Goal: Check status: Check status

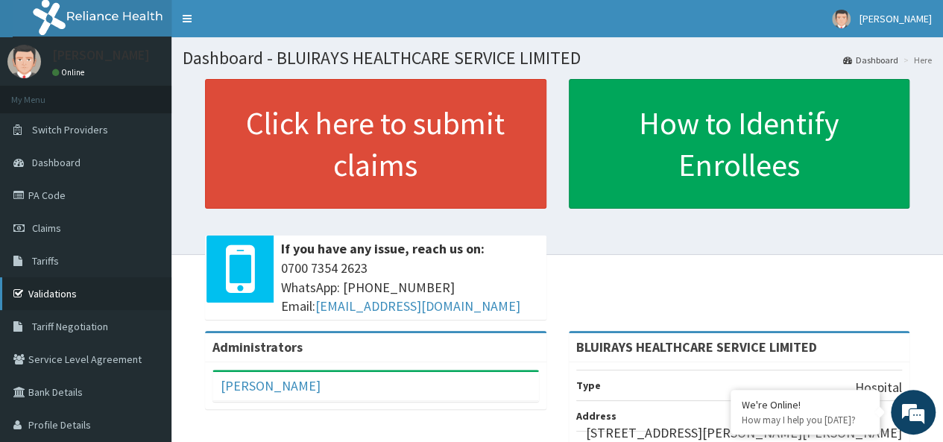
click at [67, 293] on link "Validations" at bounding box center [85, 293] width 171 height 33
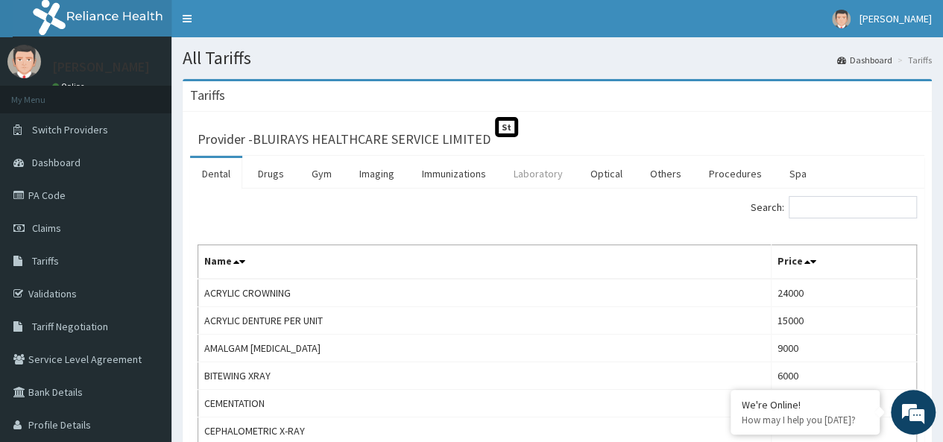
click at [528, 166] on link "Laboratory" at bounding box center [538, 173] width 73 height 31
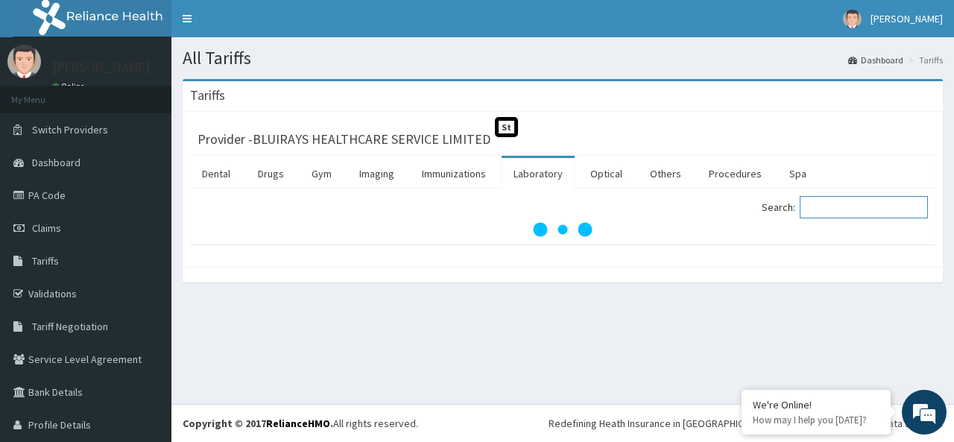
click at [814, 204] on input "Search:" at bounding box center [864, 207] width 128 height 22
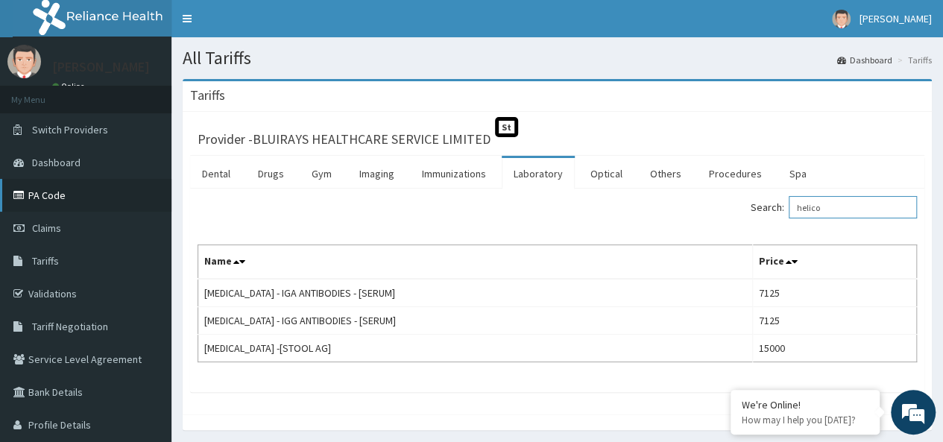
type input "helico"
click at [96, 195] on link "PA Code" at bounding box center [85, 195] width 171 height 33
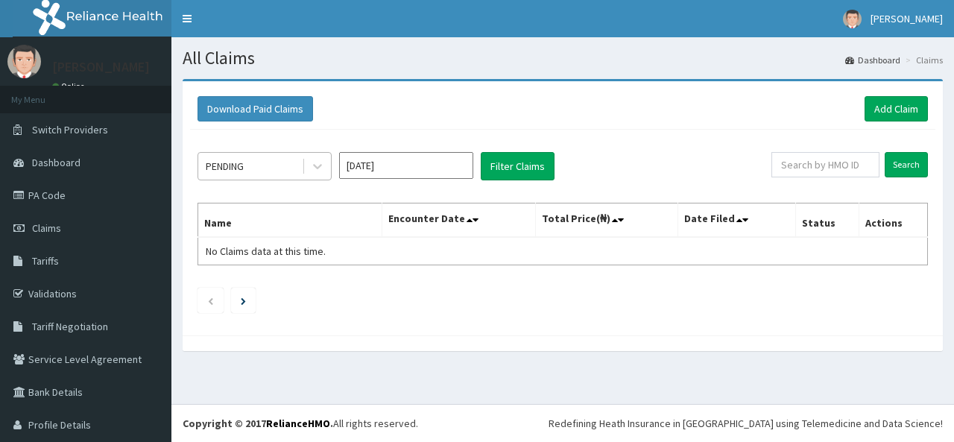
click at [283, 172] on div "PENDING" at bounding box center [250, 166] width 104 height 24
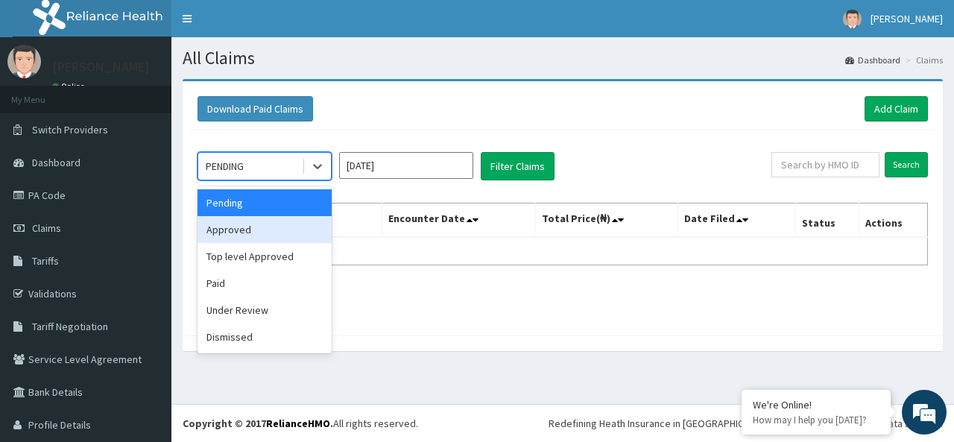
click at [275, 230] on div "Approved" at bounding box center [265, 229] width 134 height 27
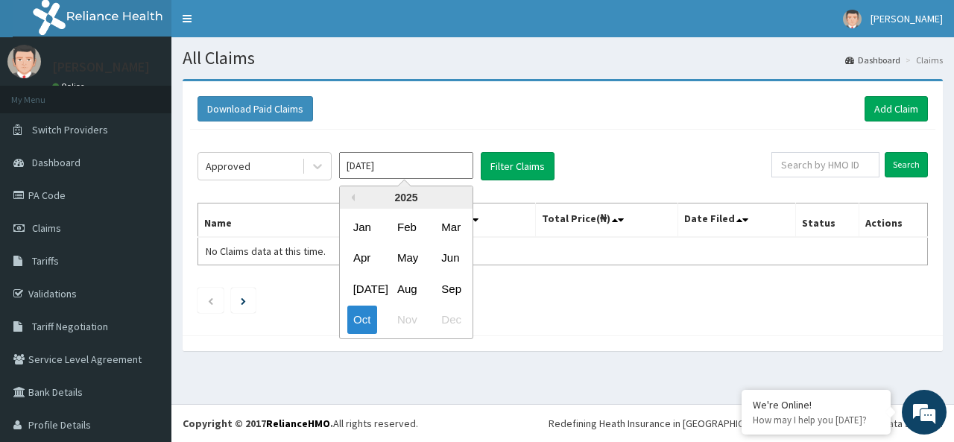
click at [414, 178] on input "[DATE]" at bounding box center [406, 165] width 134 height 27
click at [453, 258] on div "Jun" at bounding box center [450, 259] width 30 height 28
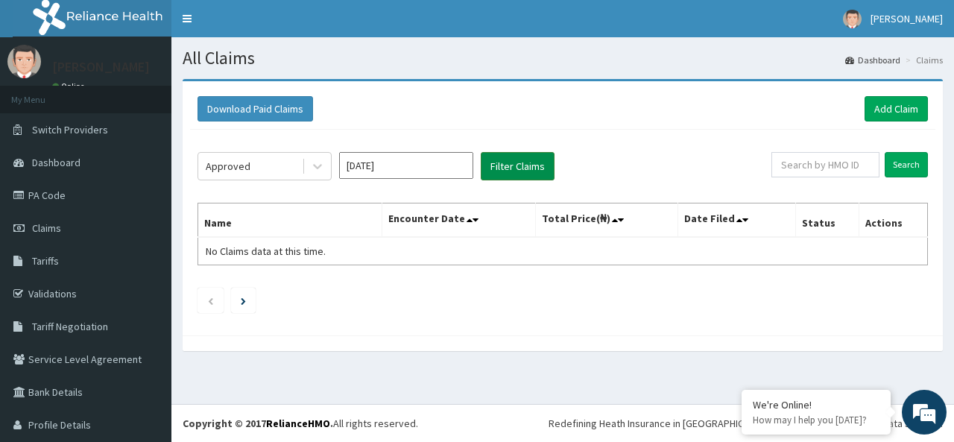
click at [523, 163] on button "Filter Claims" at bounding box center [518, 166] width 74 height 28
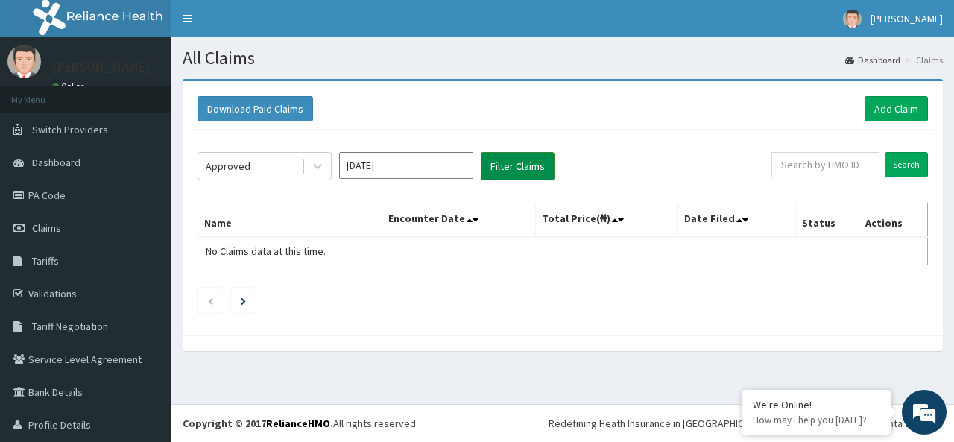
click at [523, 163] on button "Filter Claims" at bounding box center [518, 166] width 74 height 28
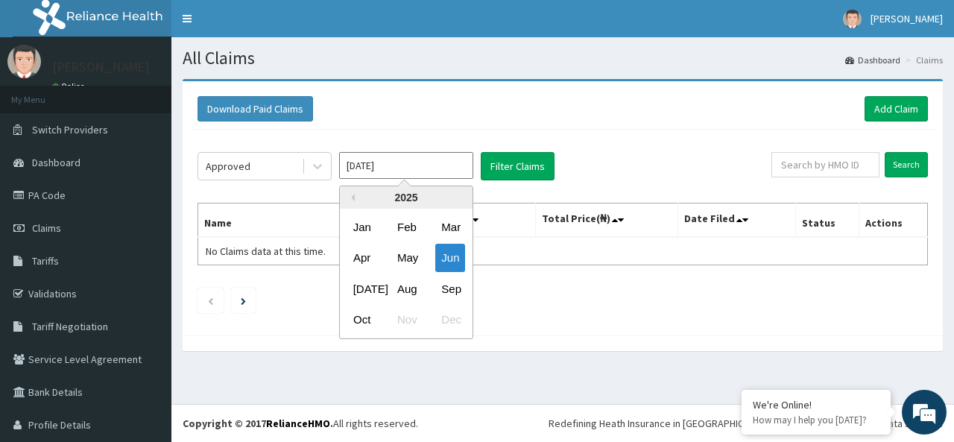
click at [377, 172] on input "Jun 2025" at bounding box center [406, 165] width 134 height 27
click at [355, 298] on div "Jul" at bounding box center [362, 289] width 30 height 28
type input "Jul 2025"
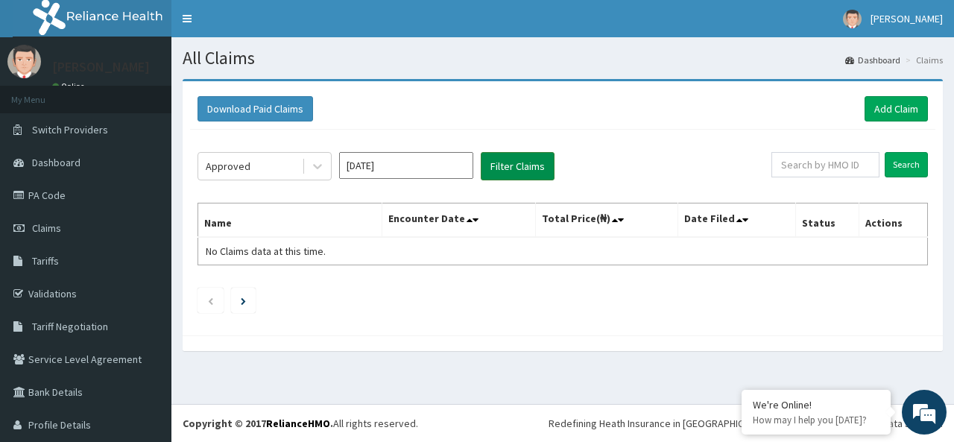
click at [510, 172] on button "Filter Claims" at bounding box center [518, 166] width 74 height 28
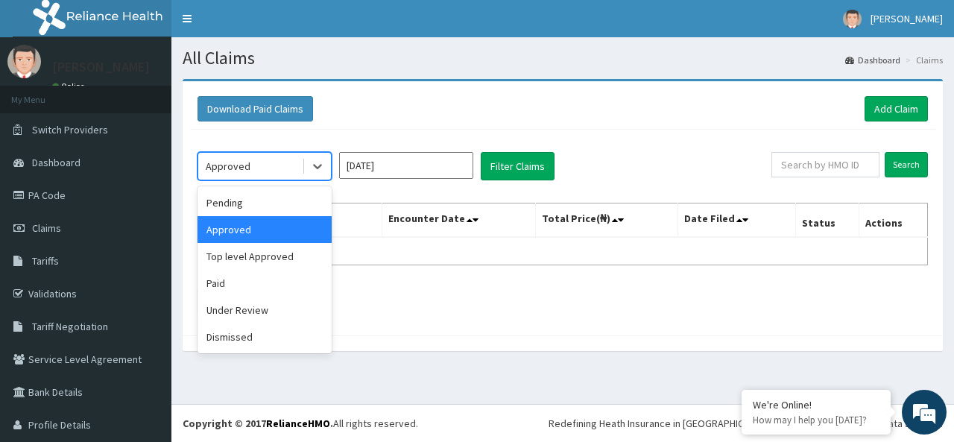
click at [270, 159] on div "Approved" at bounding box center [250, 166] width 104 height 24
click at [256, 278] on div "Paid" at bounding box center [265, 283] width 134 height 27
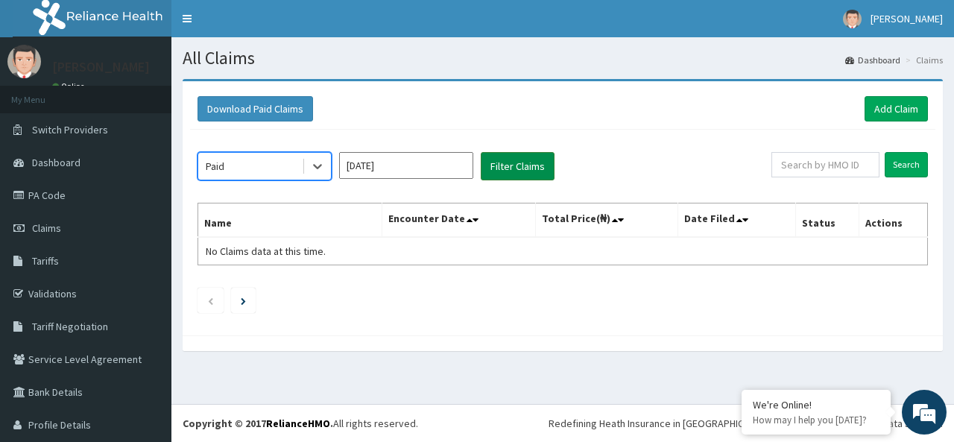
click at [501, 154] on button "Filter Claims" at bounding box center [518, 166] width 74 height 28
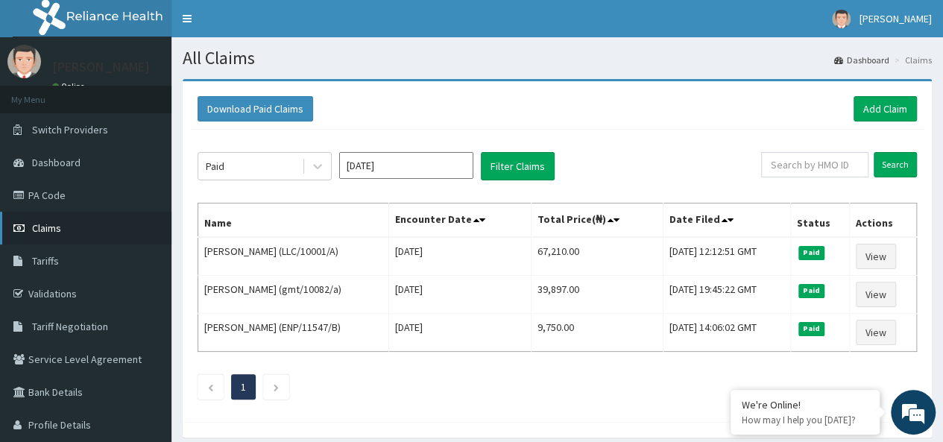
click at [46, 230] on span "Claims" at bounding box center [46, 227] width 29 height 13
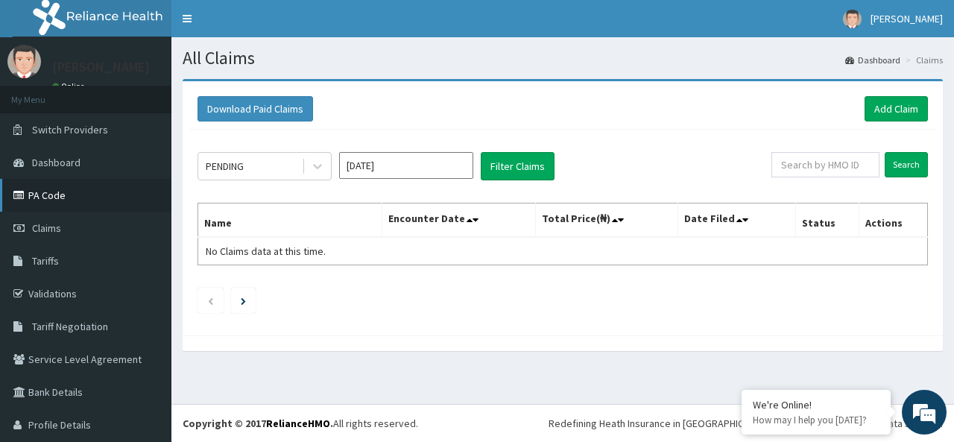
click at [48, 205] on link "PA Code" at bounding box center [85, 195] width 171 height 33
